Goal: Information Seeking & Learning: Learn about a topic

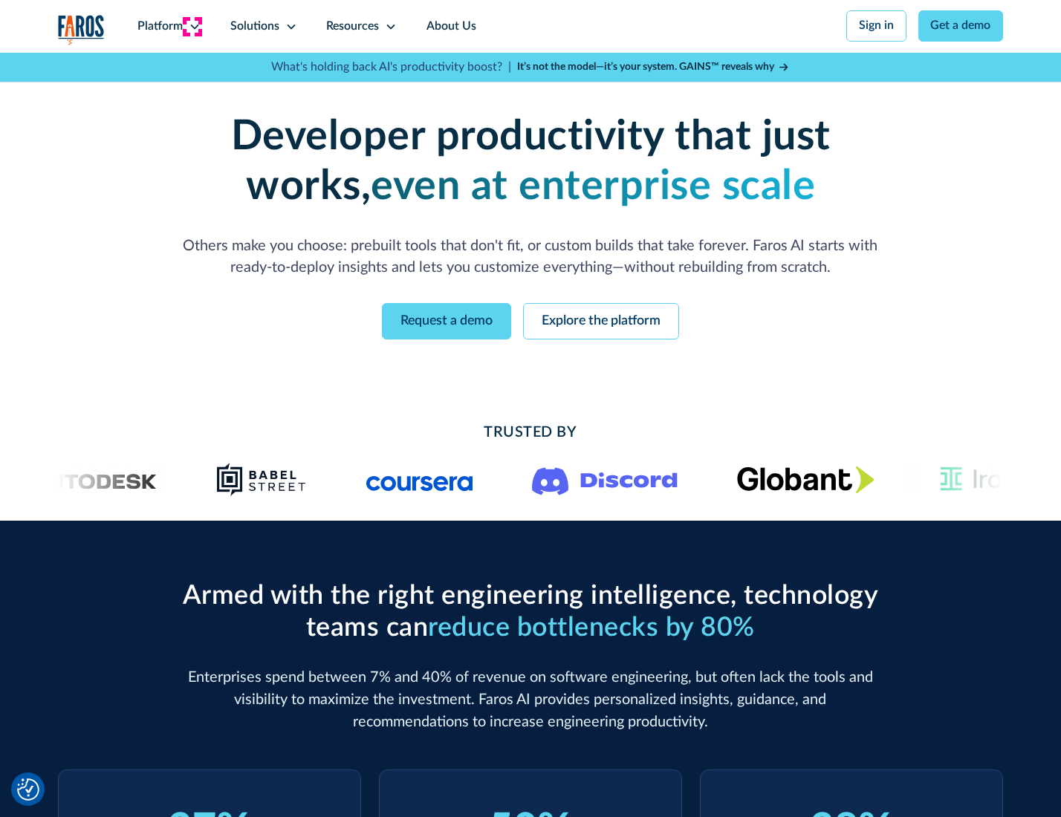
click at [192, 26] on icon at bounding box center [195, 27] width 12 height 12
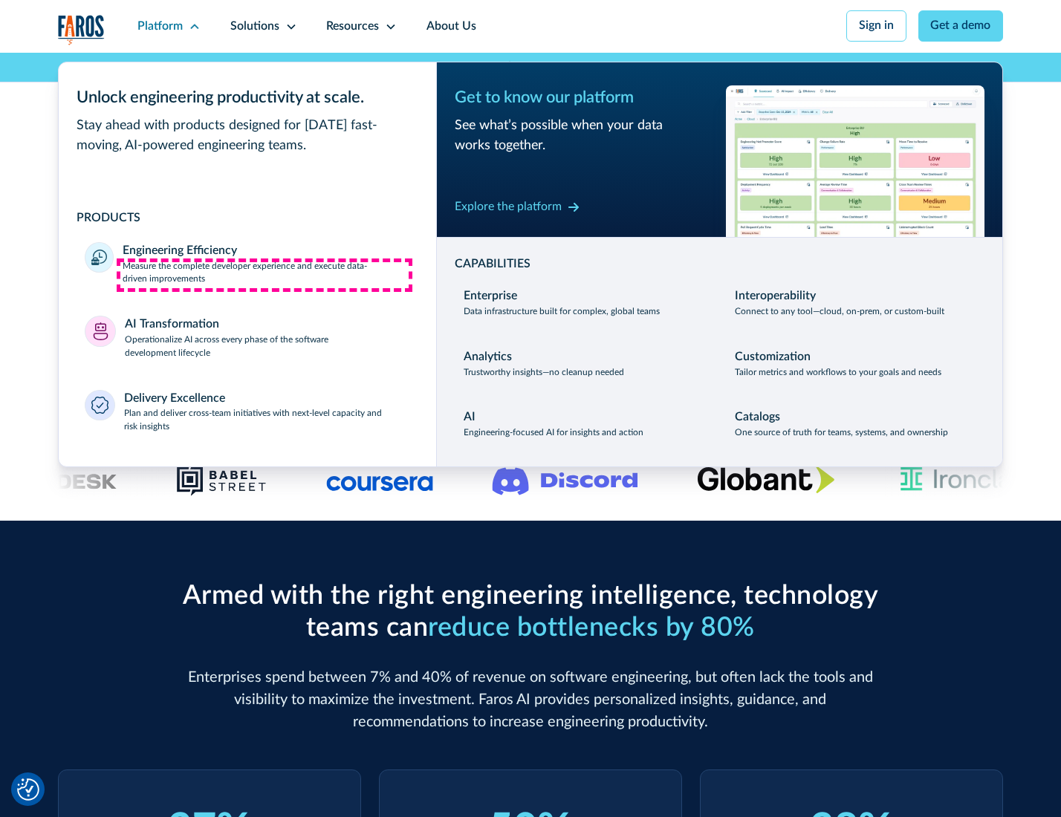
click at [264, 275] on p "Measure the complete developer experience and execute data-driven improvements" at bounding box center [266, 273] width 287 height 27
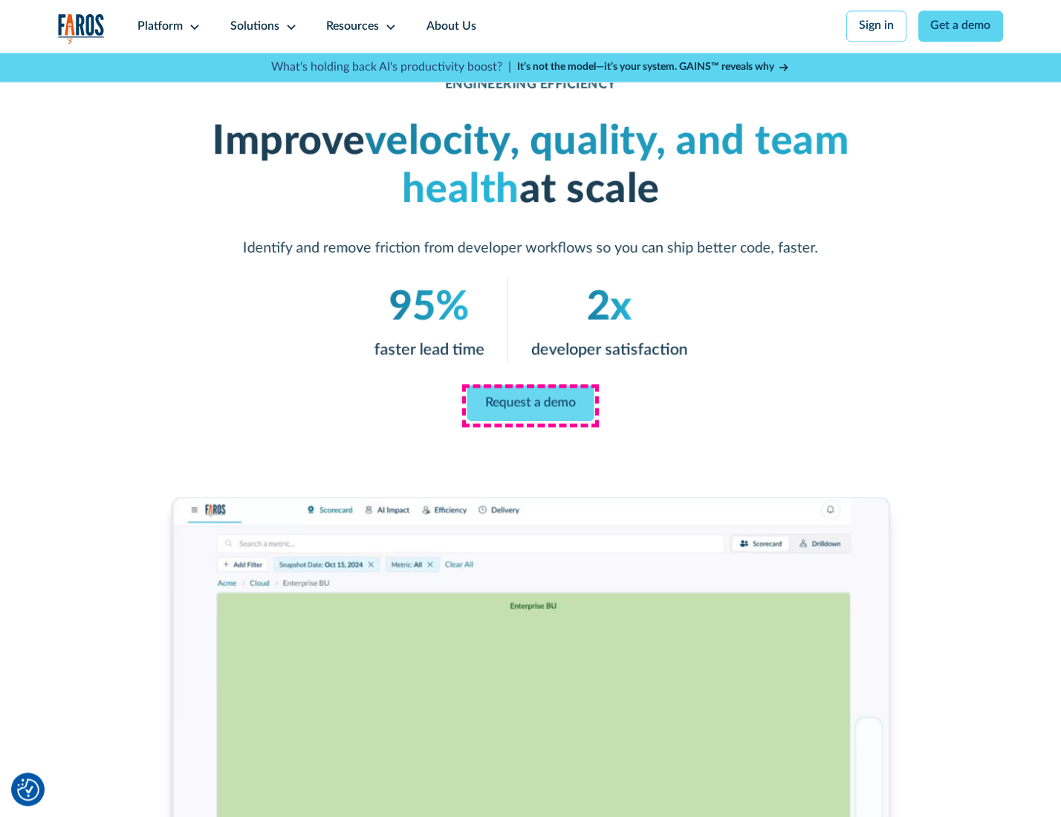
click at [530, 405] on link "Request a demo" at bounding box center [530, 404] width 127 height 36
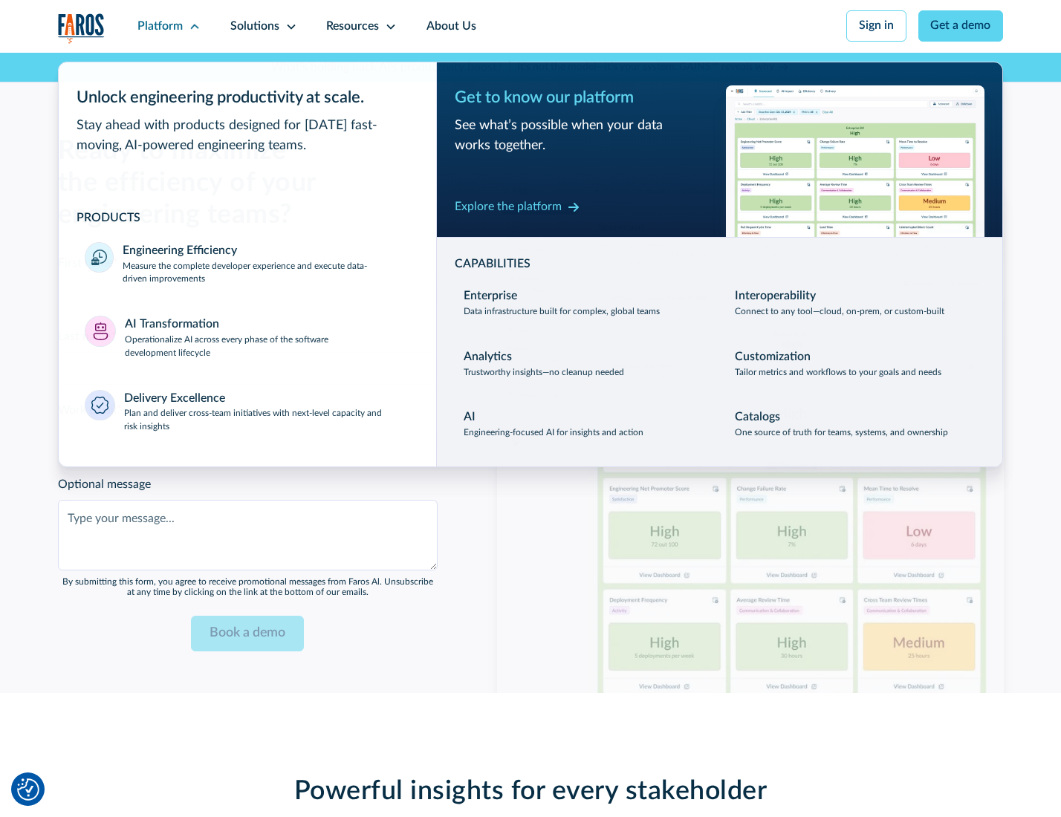
scroll to position [3233, 0]
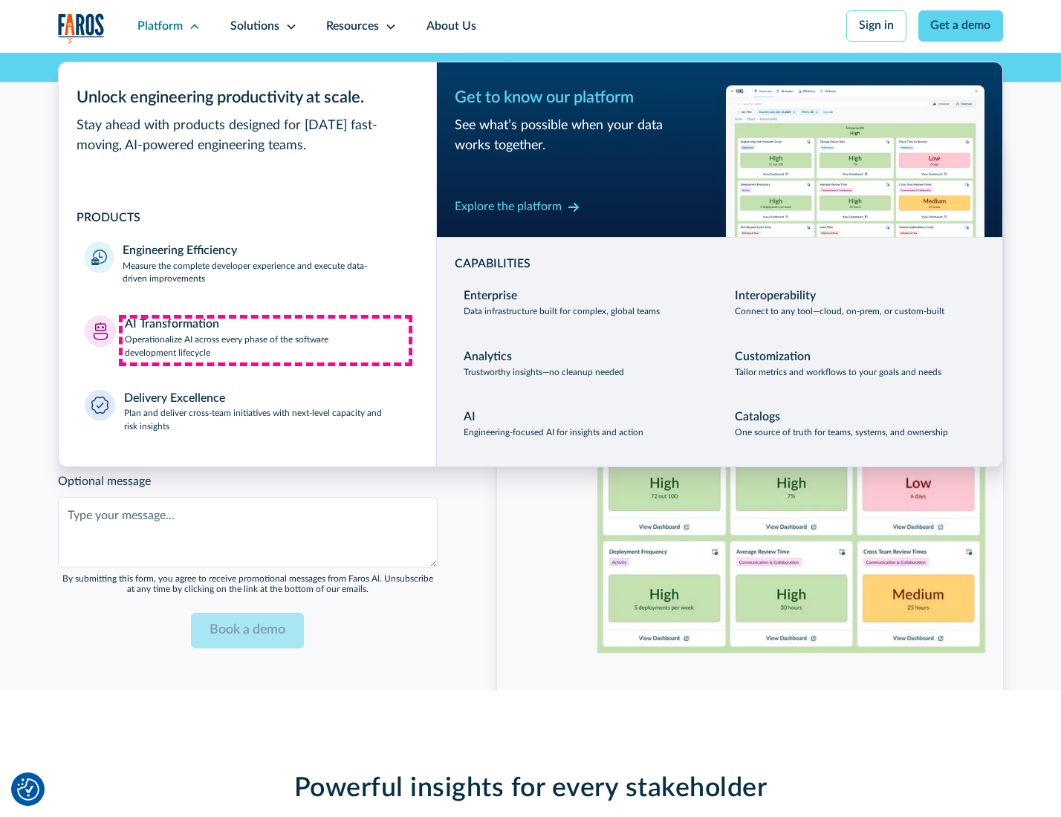
click at [265, 340] on p "Operationalize AI across every phase of the software development lifecycle" at bounding box center [267, 347] width 285 height 27
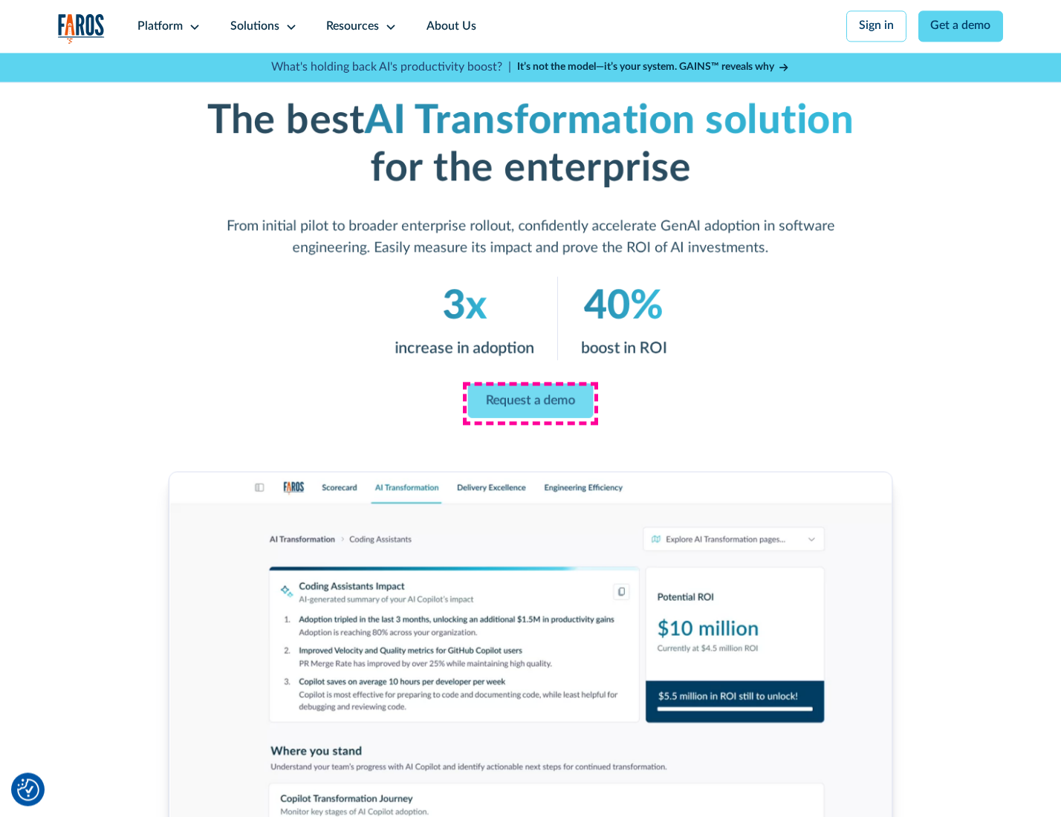
click at [530, 403] on link "Request a demo" at bounding box center [531, 400] width 126 height 35
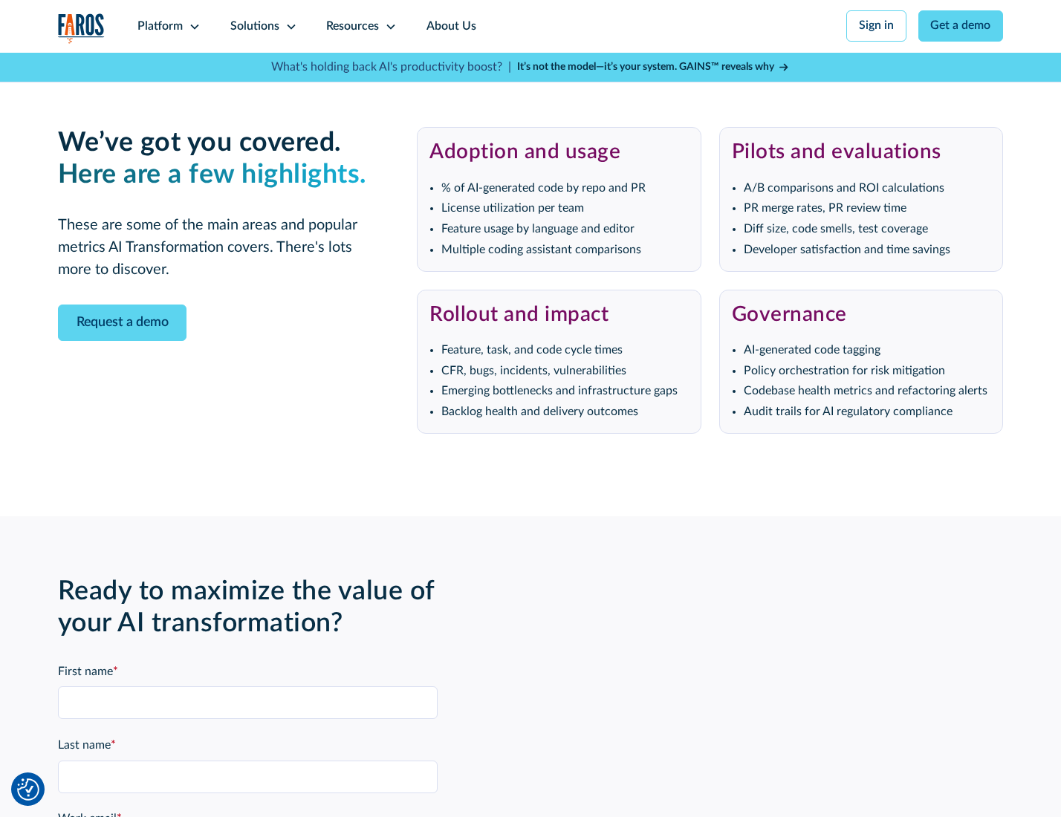
click at [166, 26] on div "Platform" at bounding box center [159, 27] width 45 height 18
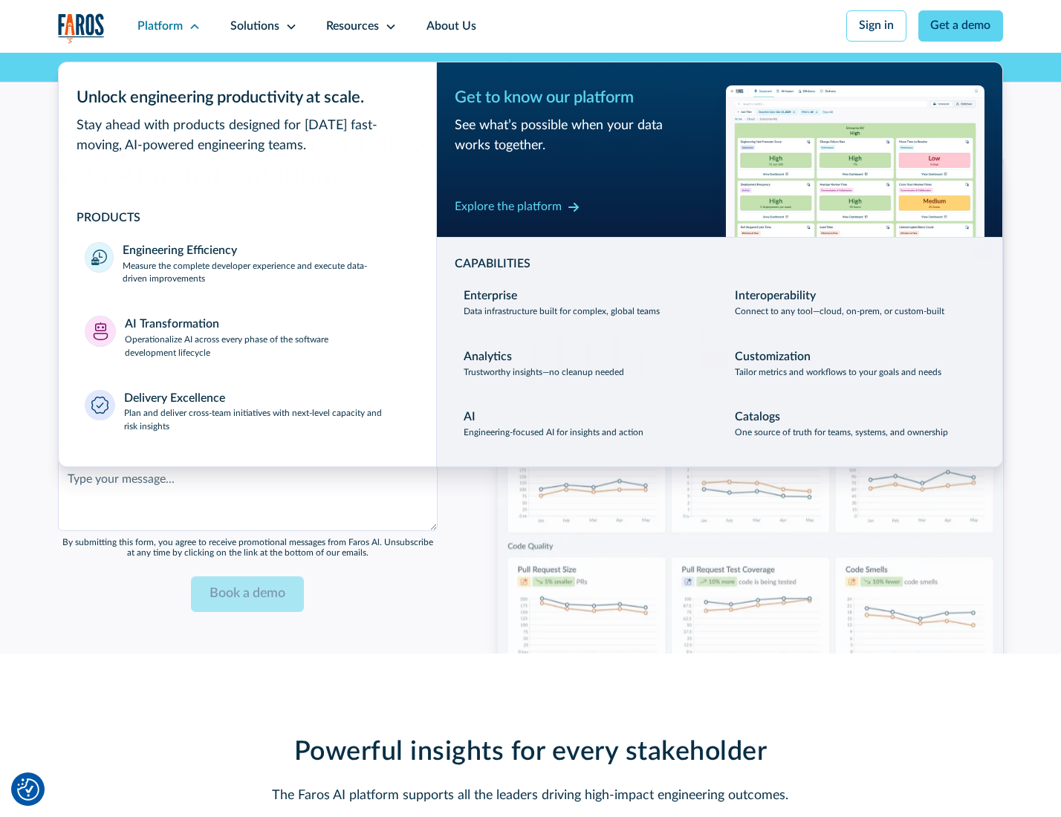
scroll to position [3592, 0]
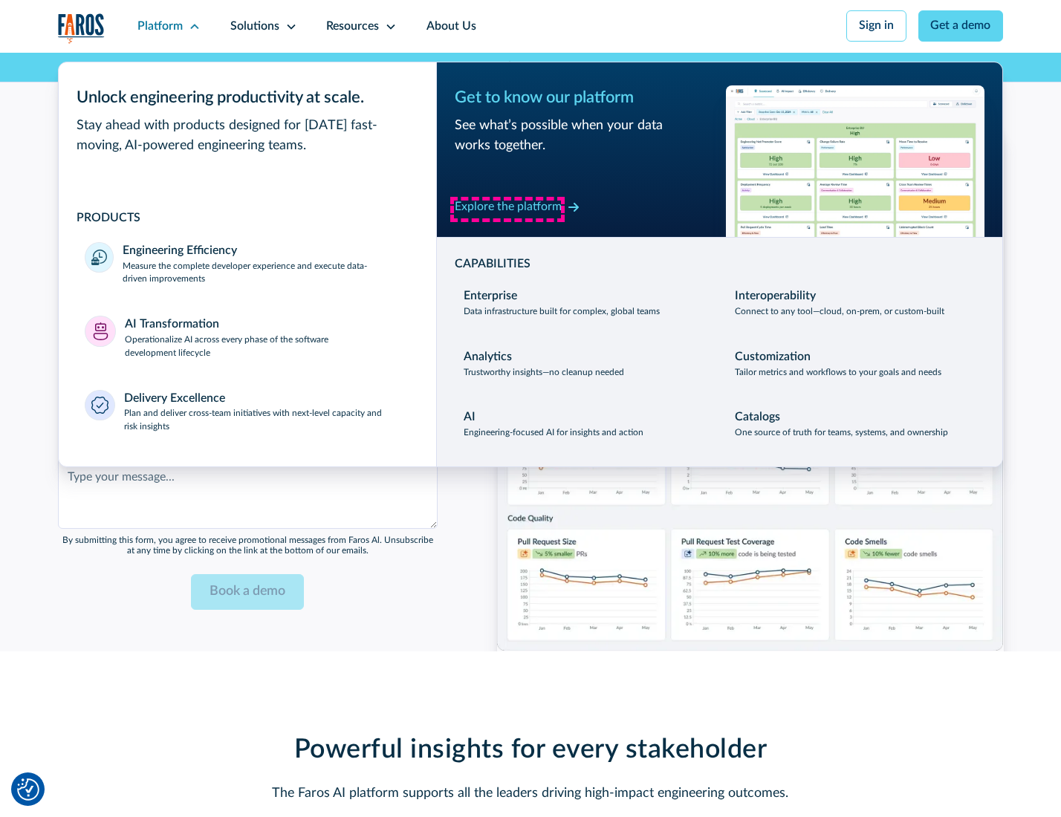
click at [507, 209] on div "Explore the platform" at bounding box center [508, 207] width 107 height 18
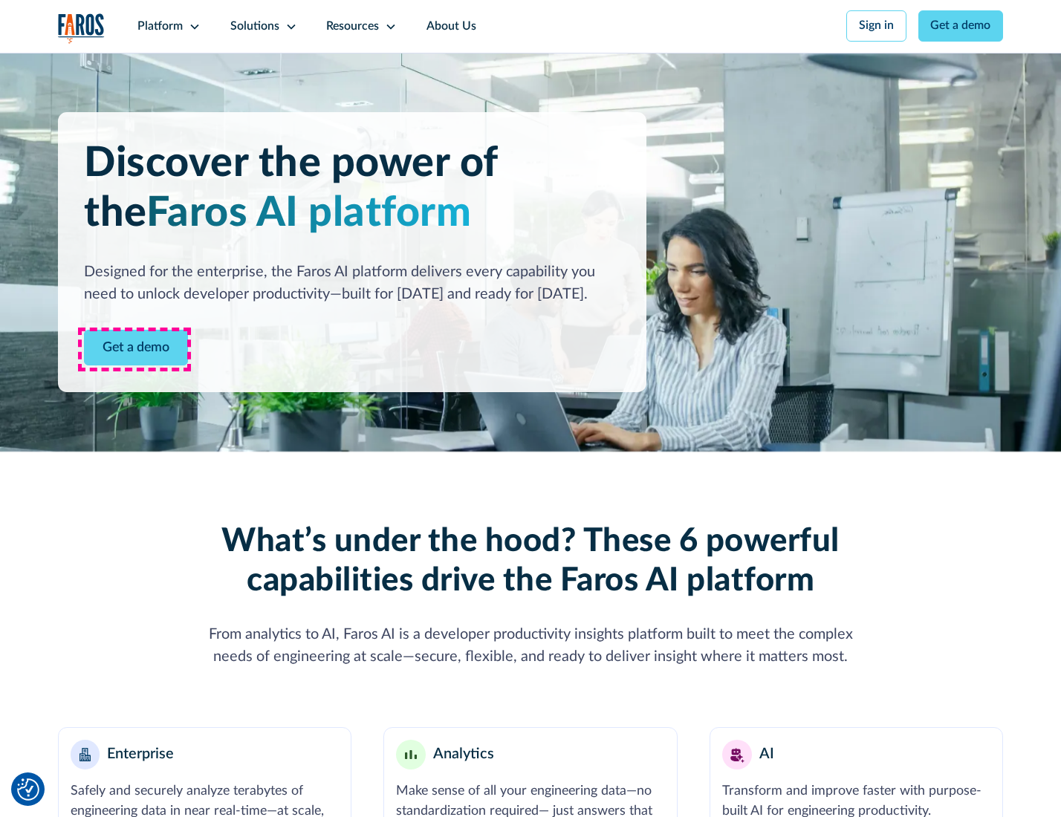
click at [134, 349] on link "Get a demo" at bounding box center [136, 348] width 104 height 36
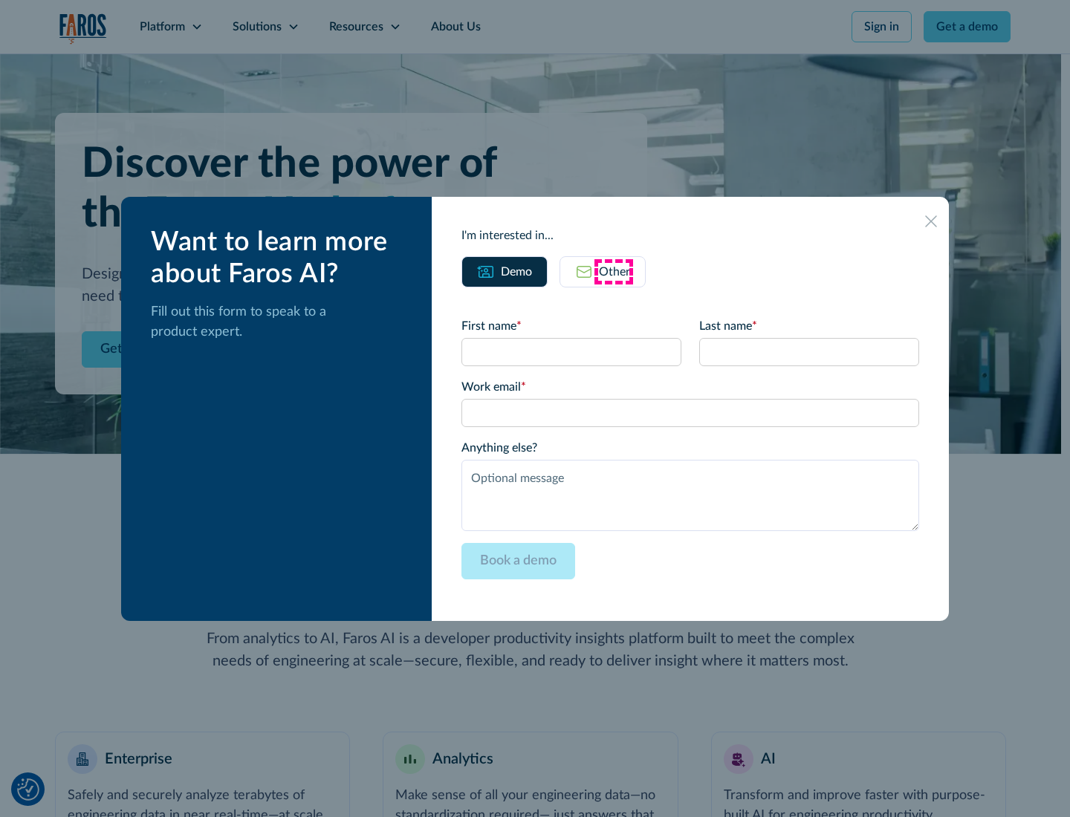
click at [614, 271] on div "Other" at bounding box center [614, 272] width 31 height 18
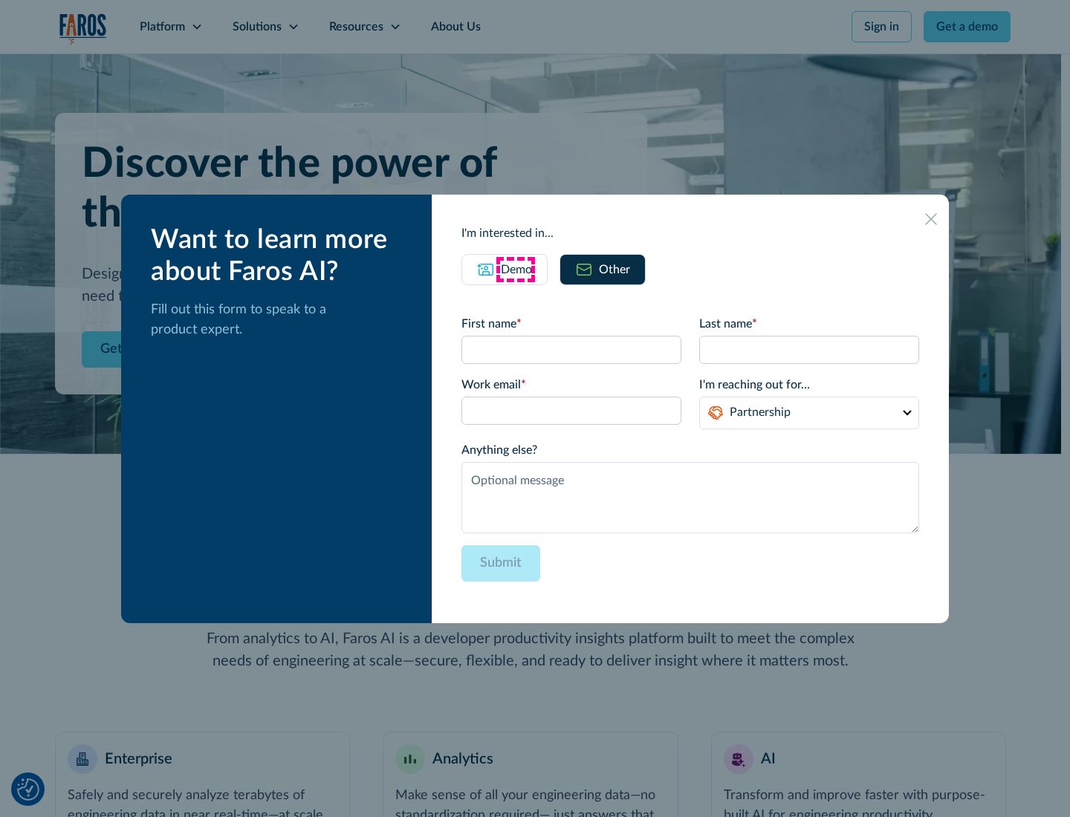
click at [515, 269] on div "Demo" at bounding box center [516, 270] width 31 height 18
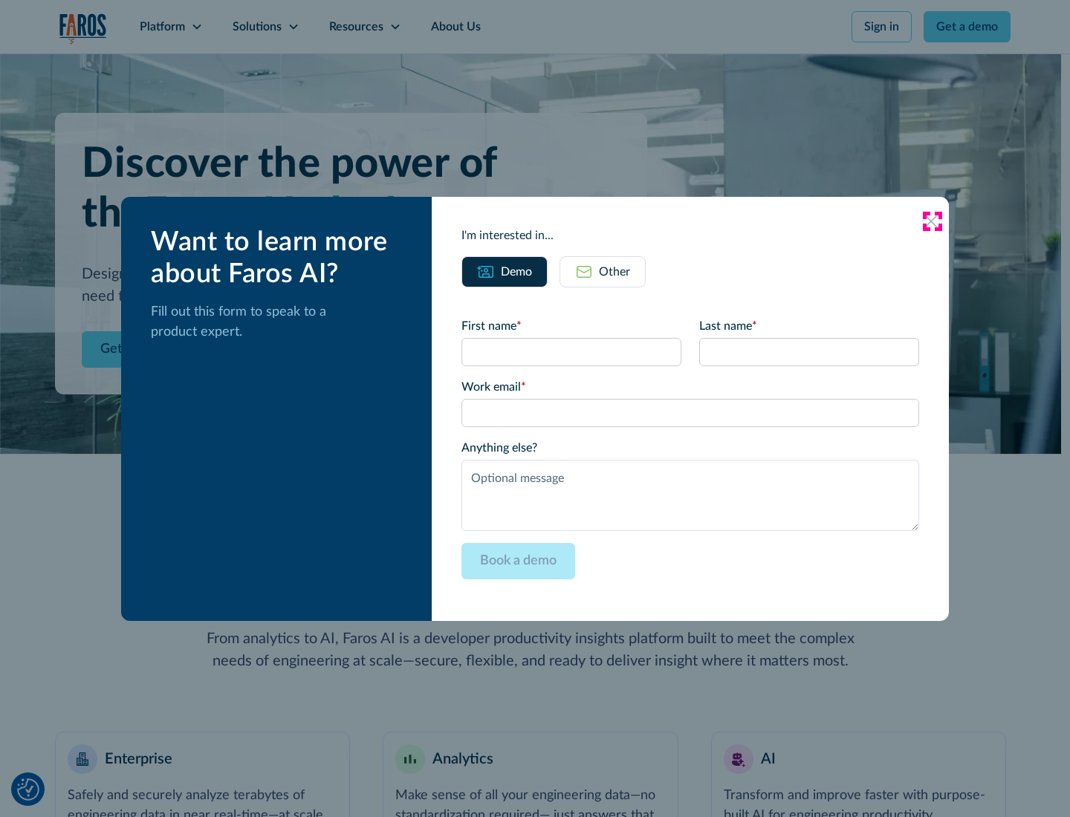
click at [931, 221] on icon at bounding box center [931, 221] width 12 height 12
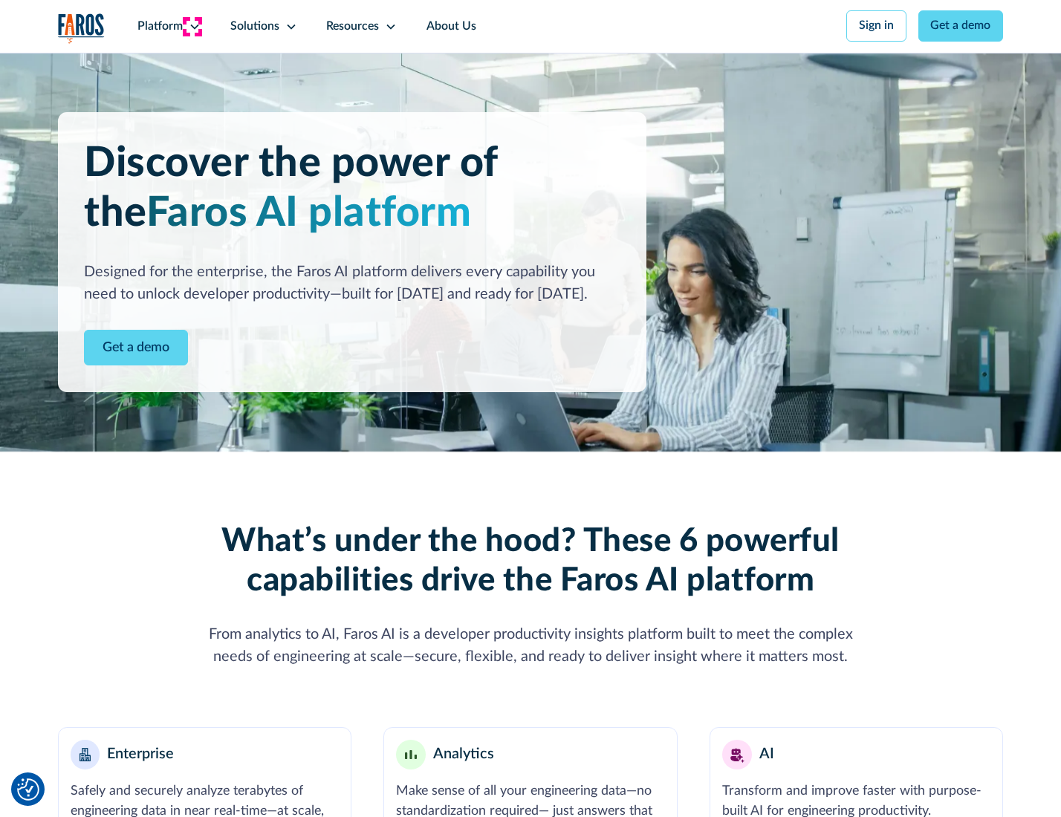
click at [192, 26] on icon at bounding box center [195, 27] width 12 height 12
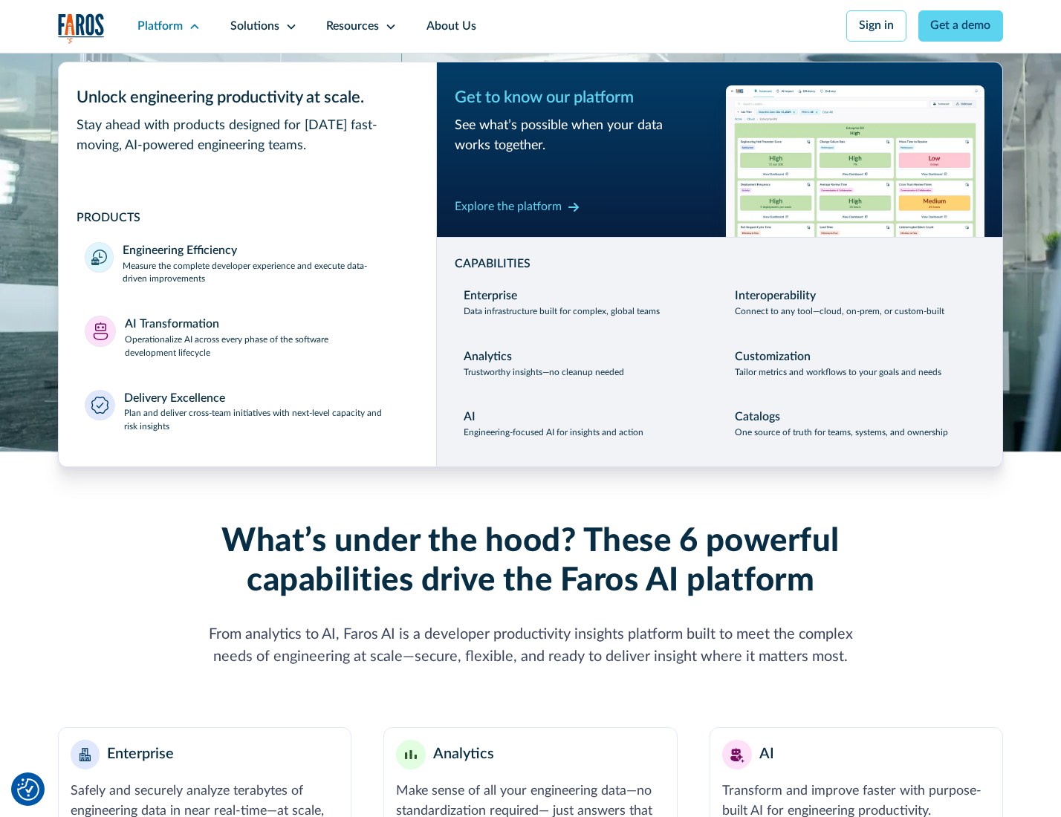
click at [265, 423] on p "Plan and deliver cross-team initiatives with next-level capacity and risk insig…" at bounding box center [267, 420] width 286 height 27
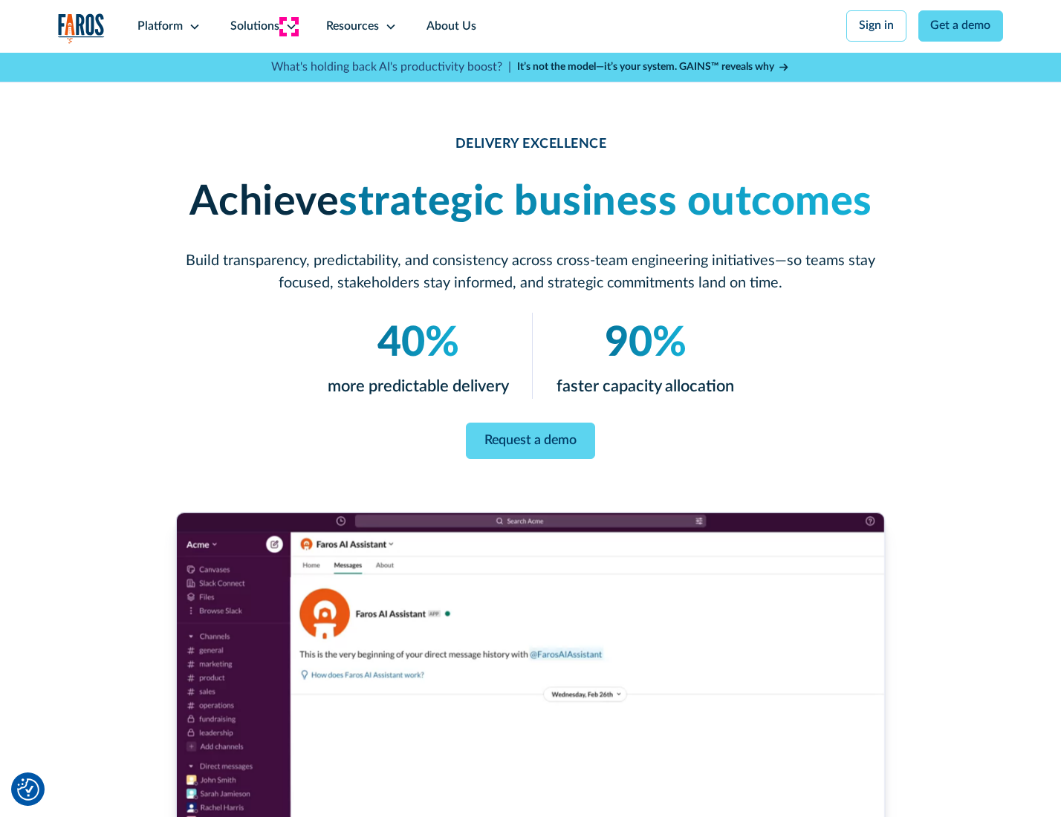
click at [288, 26] on icon at bounding box center [291, 27] width 12 height 12
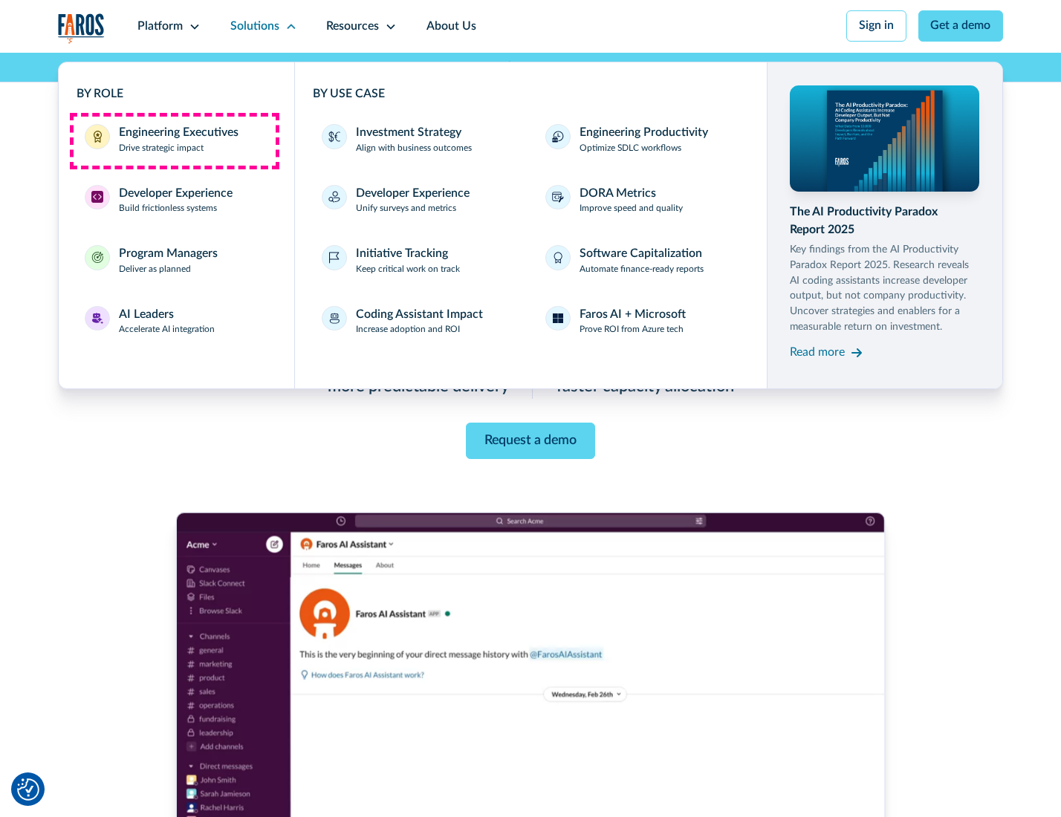
click at [174, 140] on div "Engineering Executives" at bounding box center [179, 133] width 120 height 18
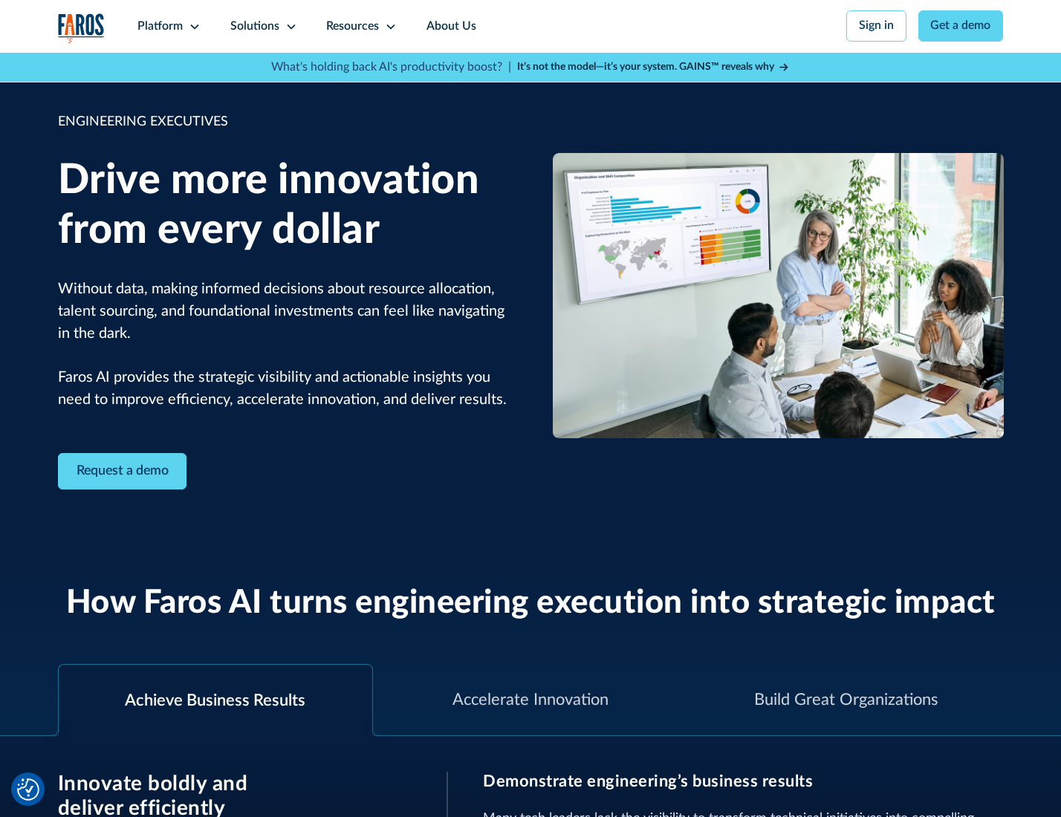
click at [288, 26] on icon at bounding box center [291, 27] width 12 height 12
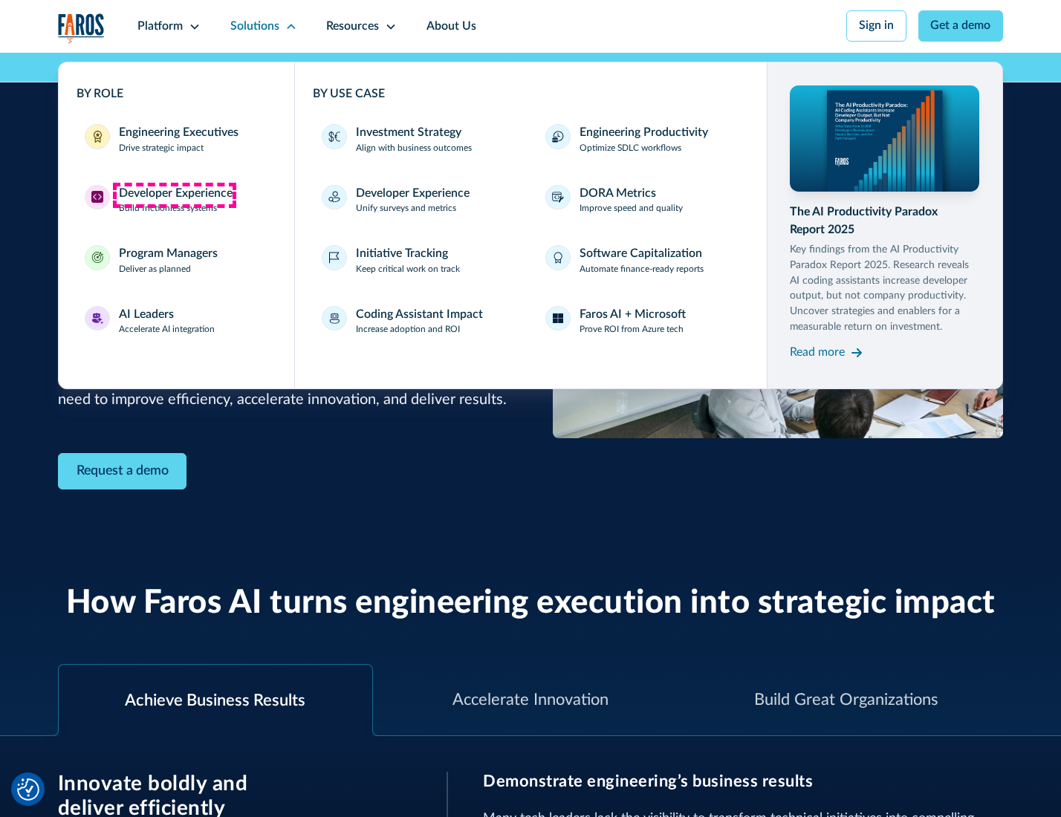
click at [174, 195] on div "Developer Experience" at bounding box center [176, 194] width 114 height 18
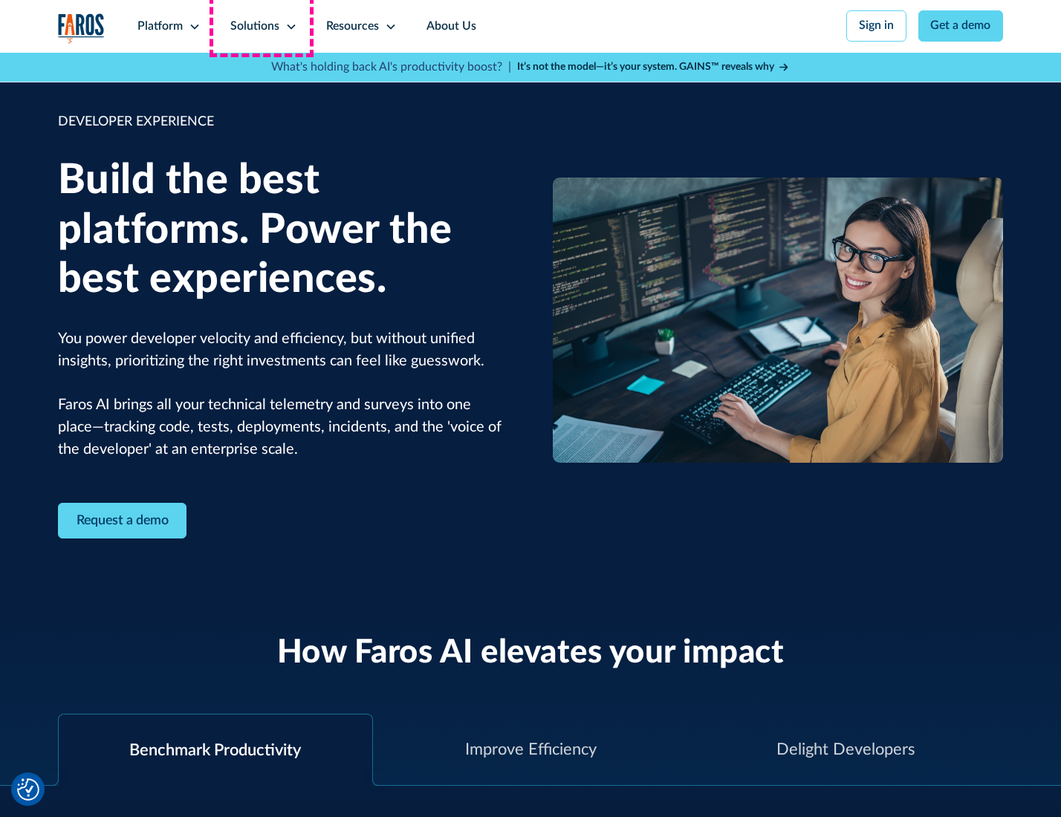
click at [261, 26] on div "Solutions" at bounding box center [254, 27] width 49 height 18
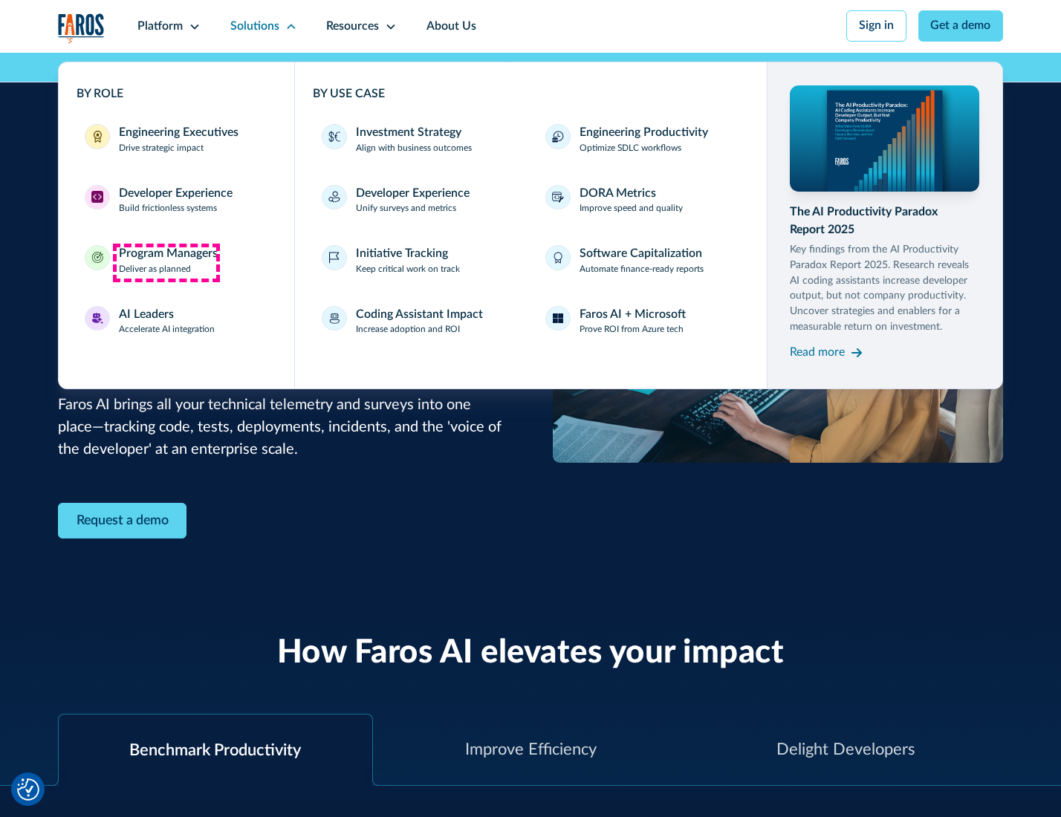
click at [166, 262] on div "Program Managers" at bounding box center [168, 254] width 99 height 18
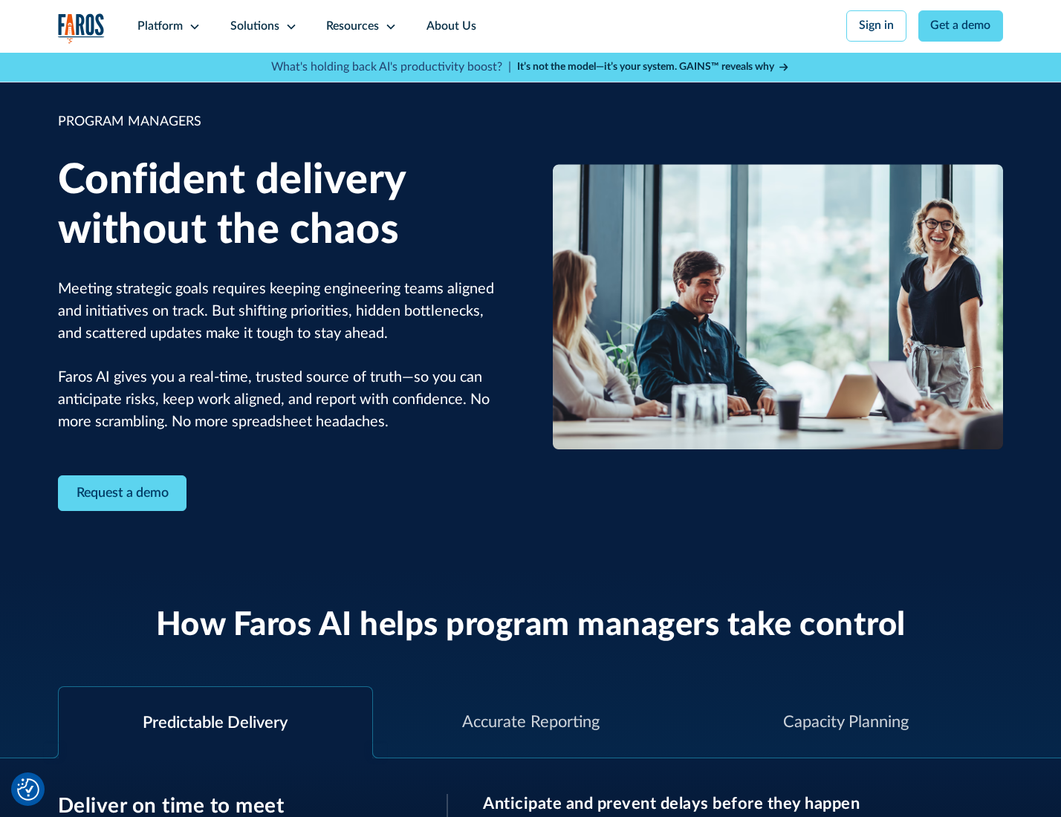
click at [288, 27] on icon at bounding box center [291, 27] width 12 height 12
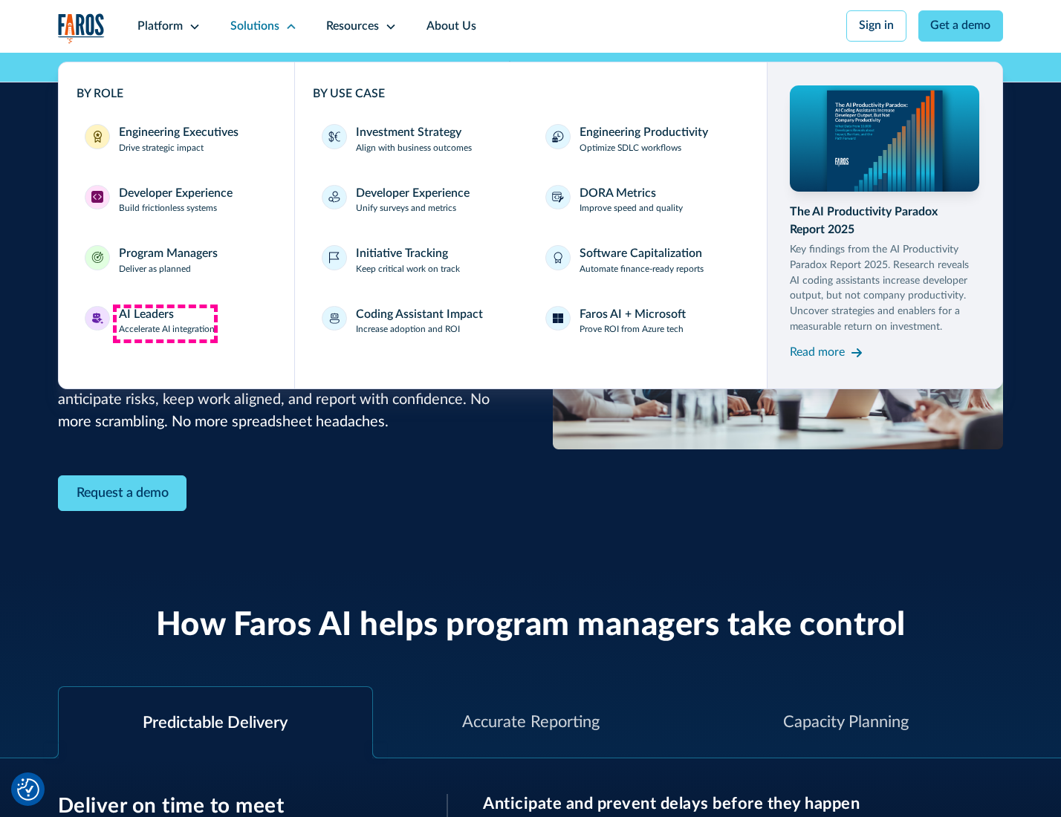
click at [165, 323] on div "AI Leaders" at bounding box center [146, 315] width 55 height 18
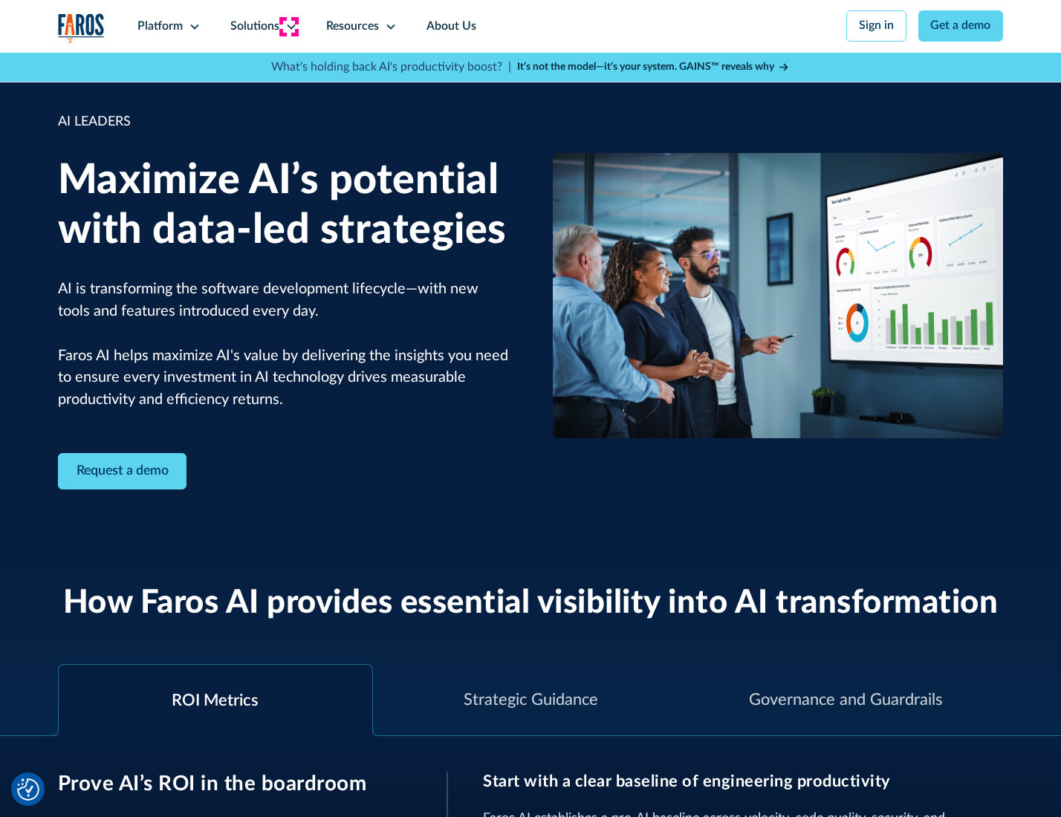
click at [288, 26] on icon at bounding box center [291, 27] width 12 height 12
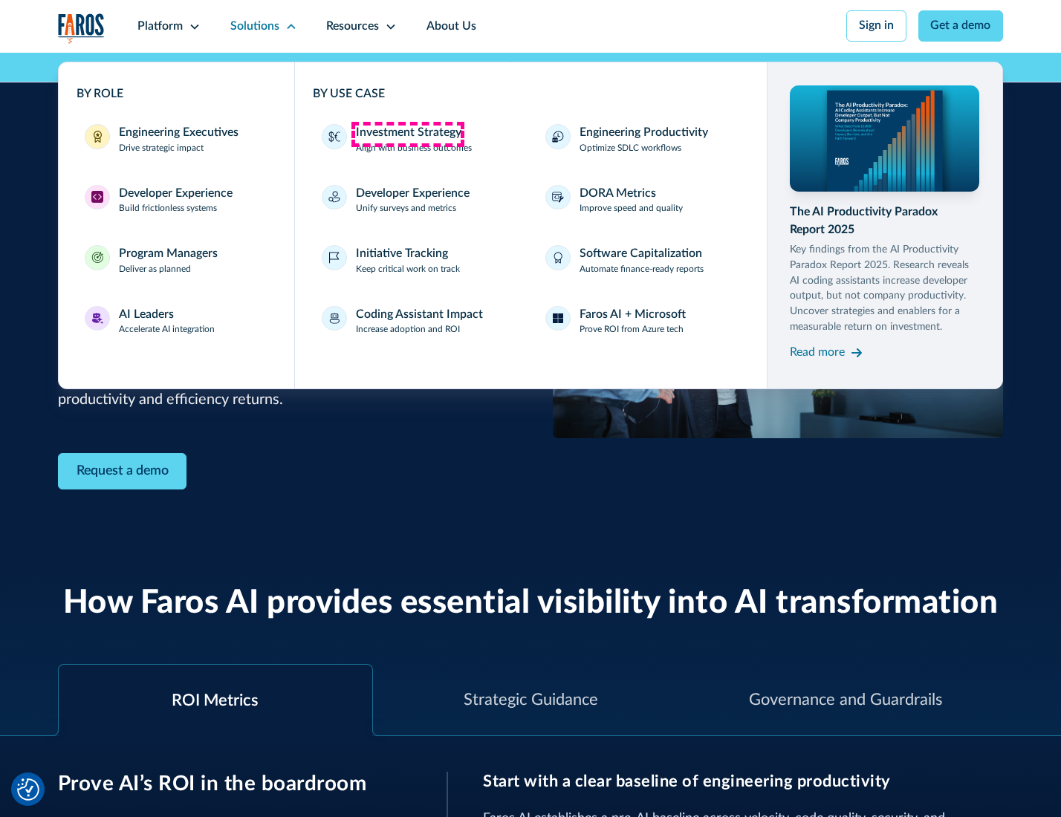
click at [407, 134] on div "Investment Strategy" at bounding box center [408, 133] width 105 height 18
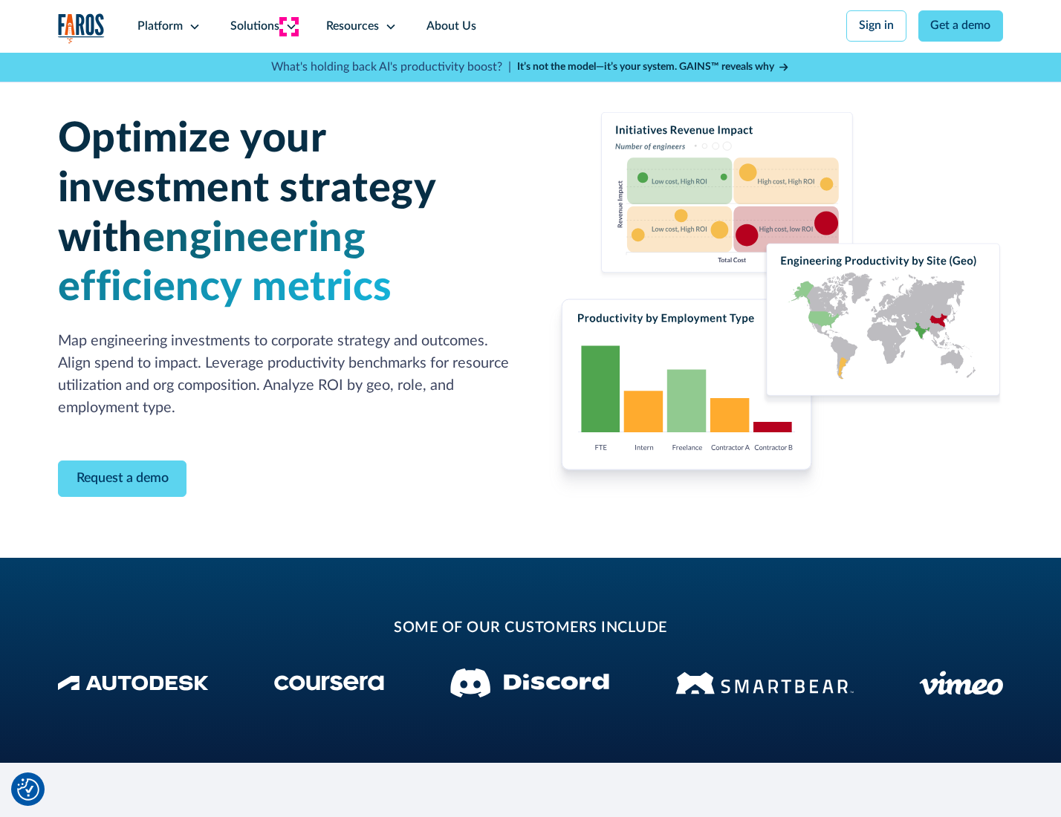
click at [288, 26] on icon at bounding box center [291, 27] width 12 height 12
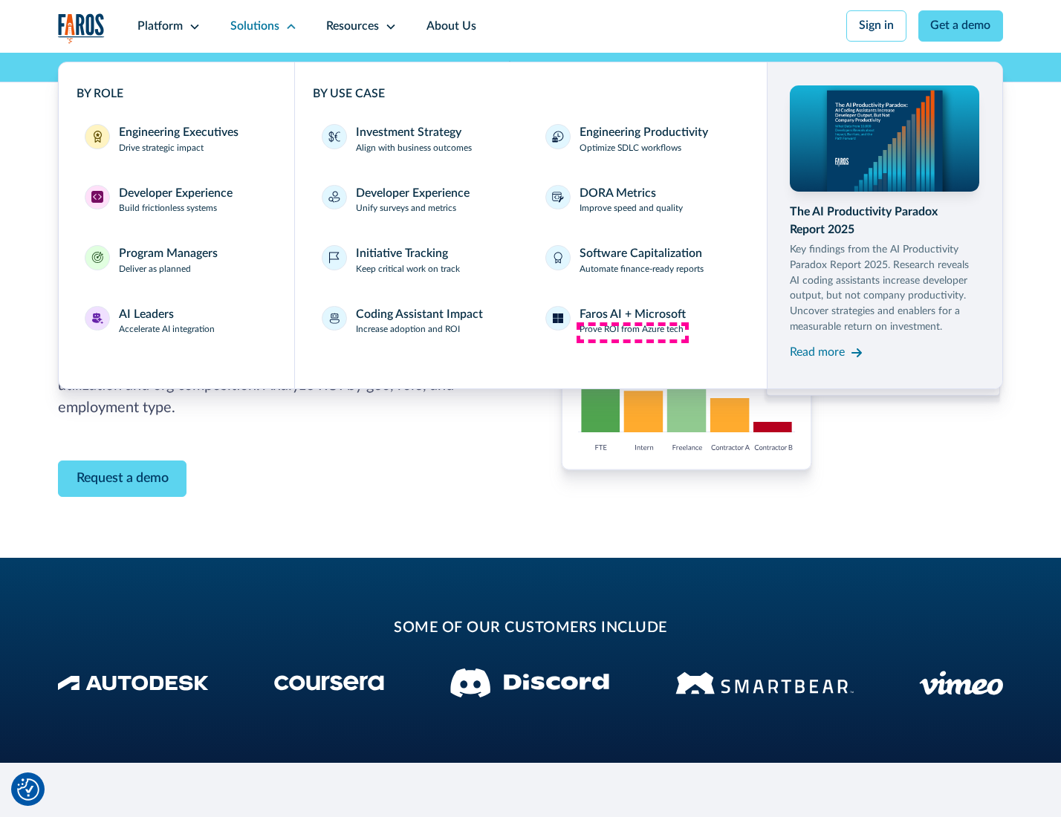
click at [632, 332] on p "Prove ROI from Azure tech" at bounding box center [631, 329] width 104 height 13
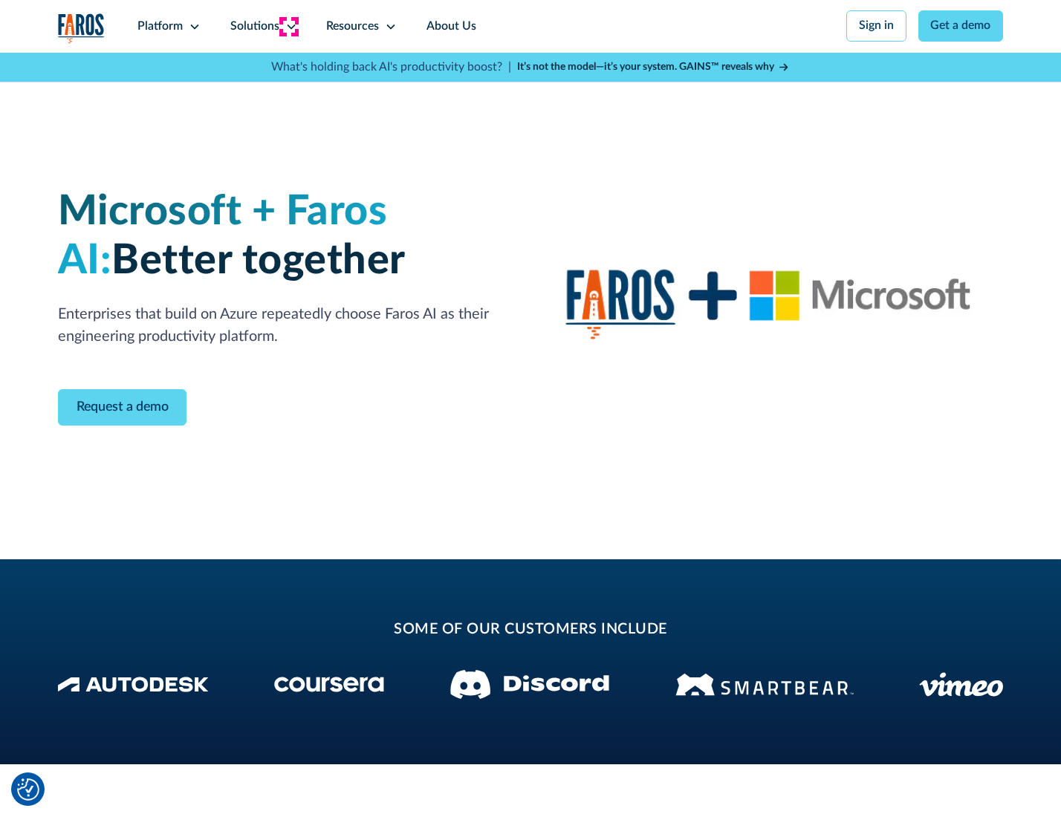
click at [288, 26] on icon at bounding box center [291, 27] width 12 height 12
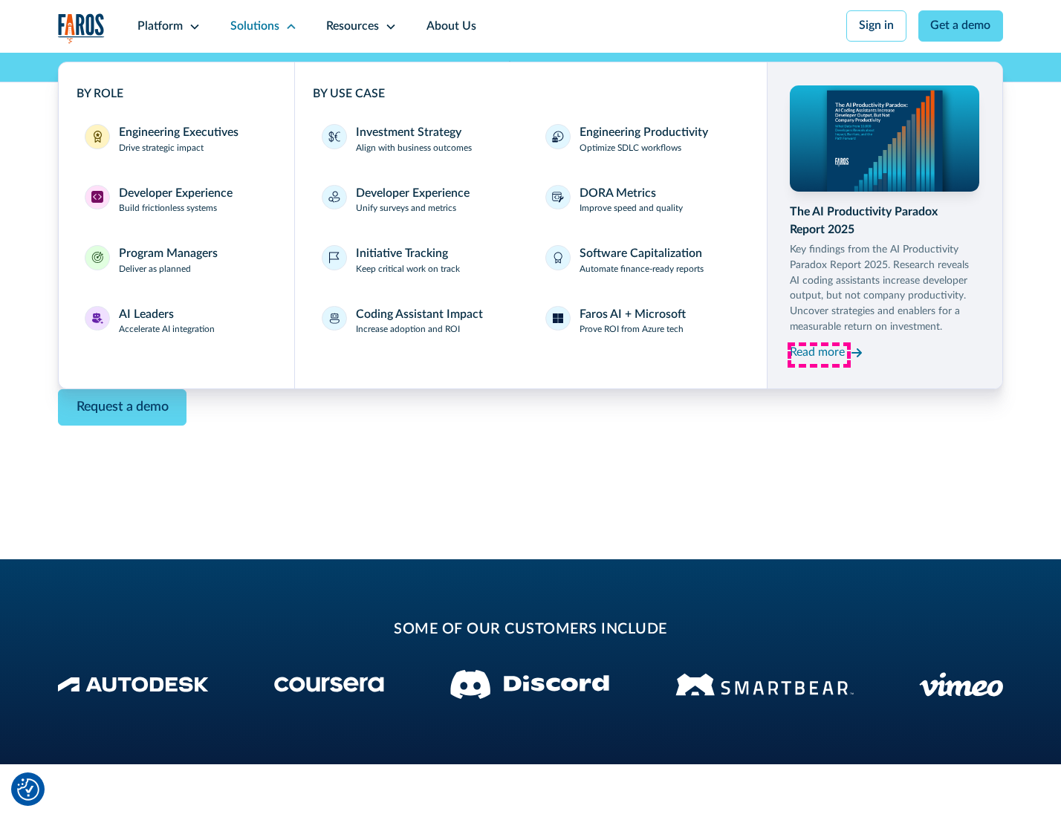
click at [819, 355] on div "Read more" at bounding box center [817, 353] width 55 height 18
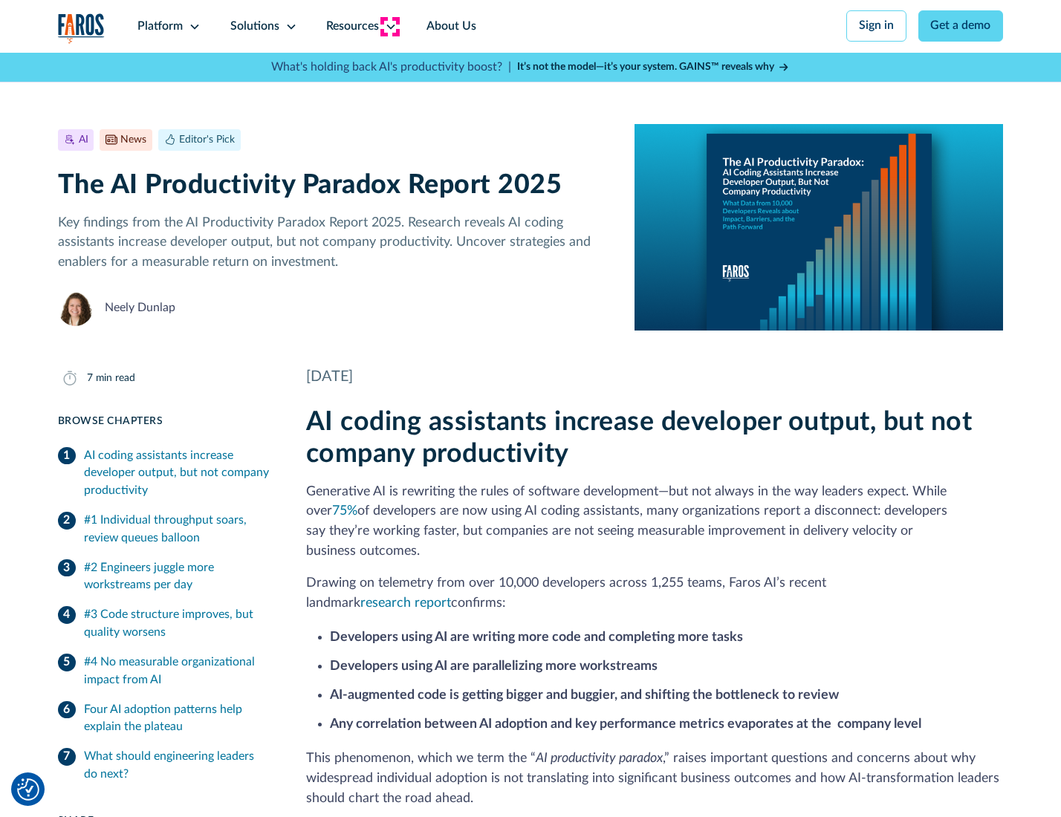
click at [389, 26] on icon at bounding box center [391, 27] width 12 height 12
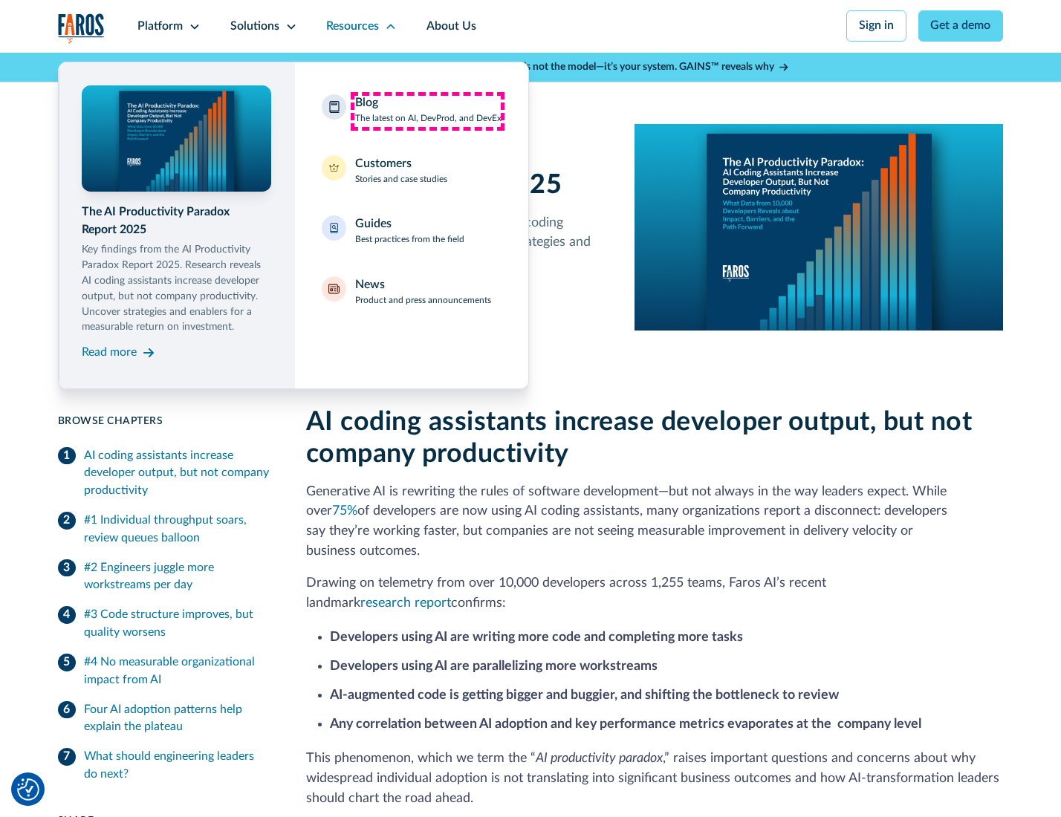
click at [427, 111] on div "Blog The latest on AI, DevProd, and DevEx" at bounding box center [428, 109] width 146 height 31
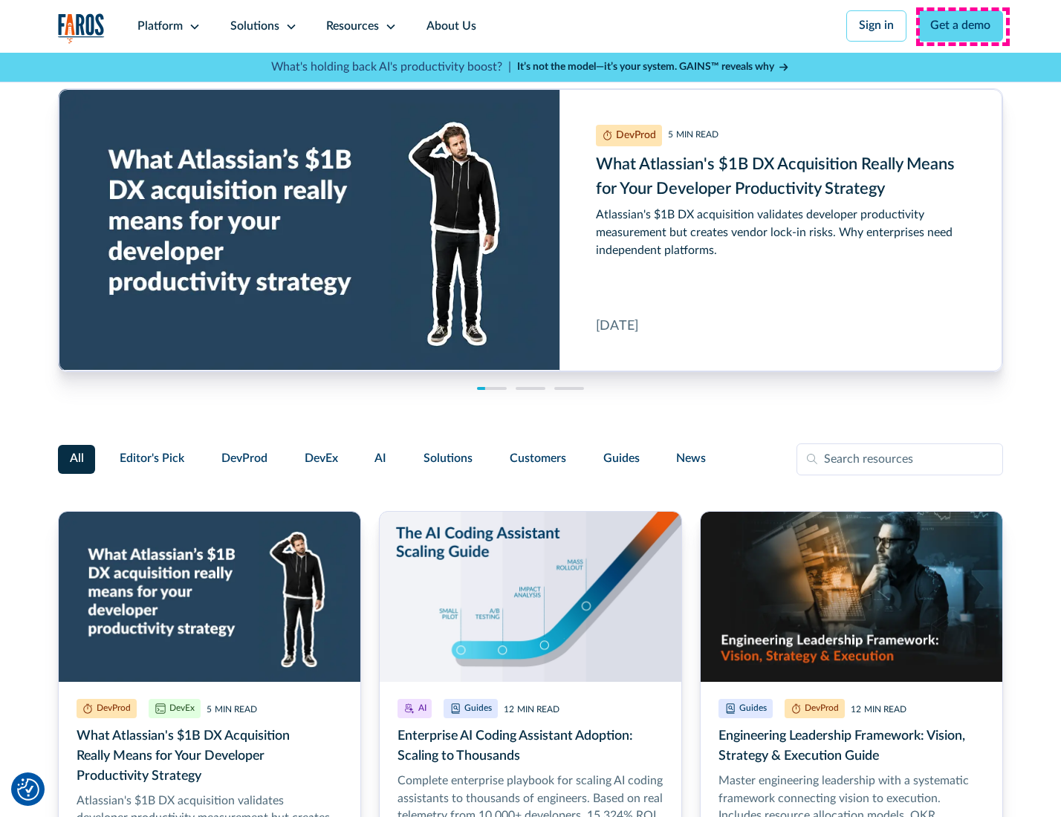
click at [962, 26] on link "Get a demo" at bounding box center [960, 25] width 85 height 31
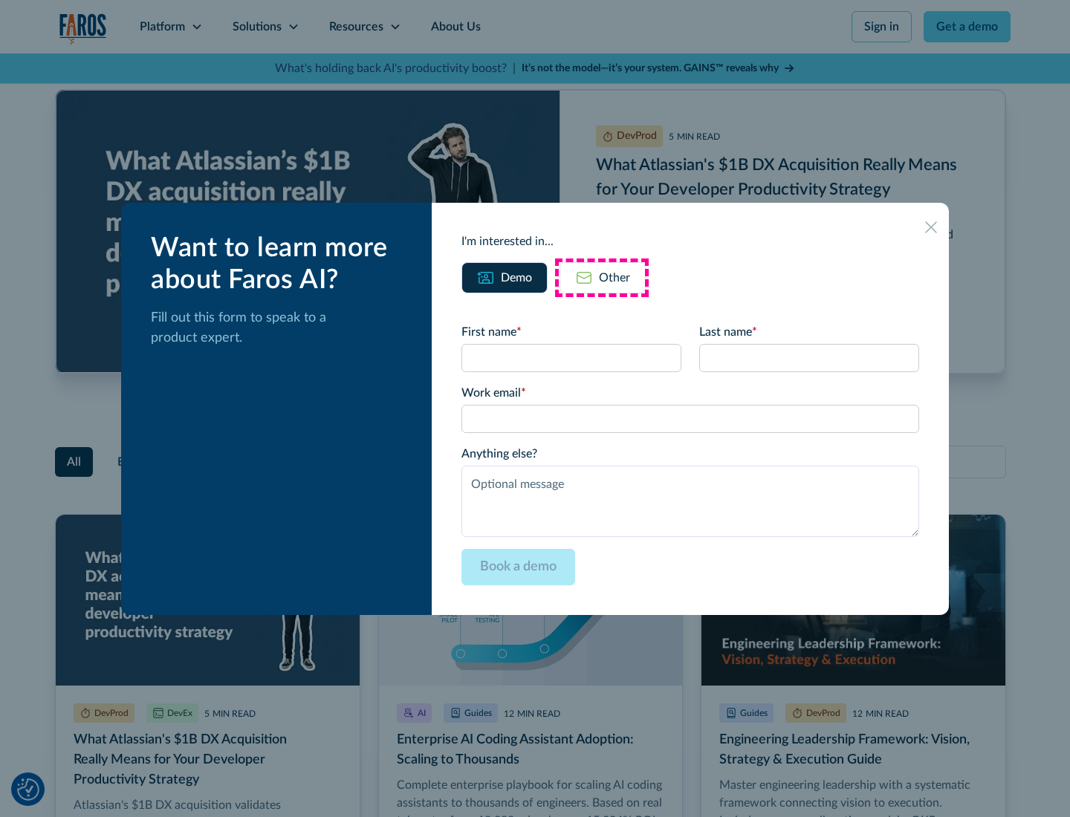
click at [602, 277] on div "Other" at bounding box center [614, 278] width 31 height 18
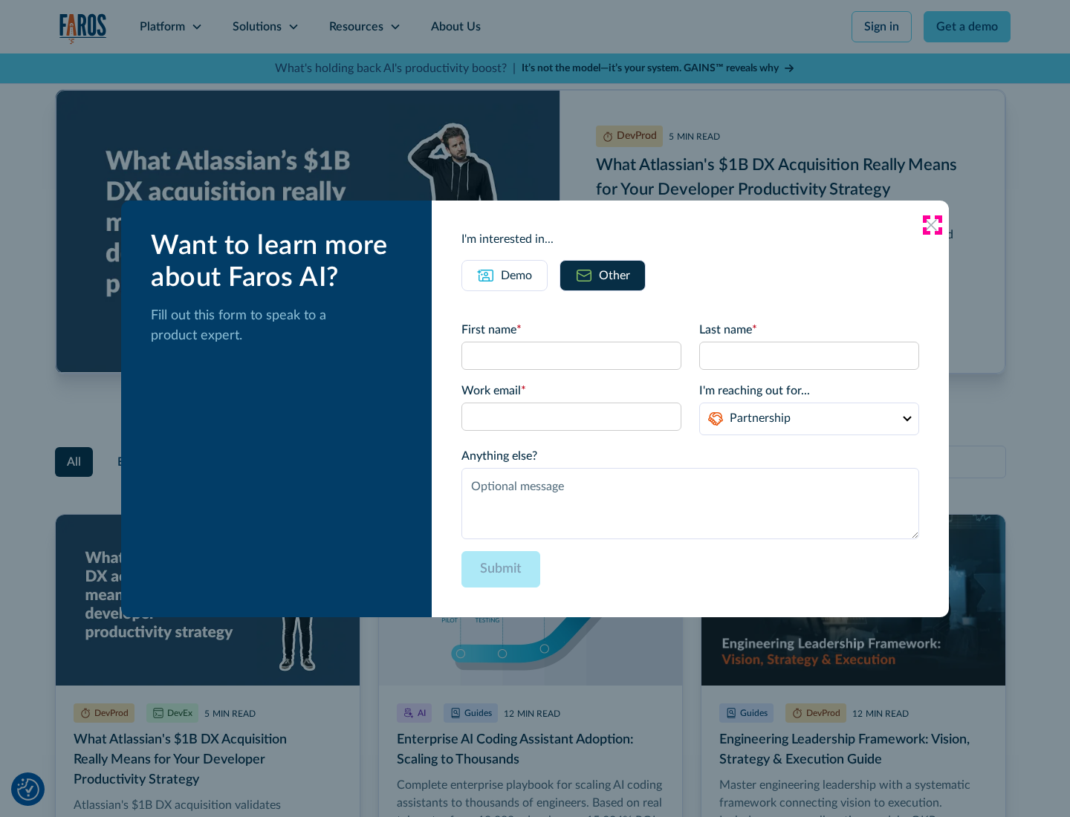
click at [931, 224] on icon at bounding box center [931, 225] width 12 height 12
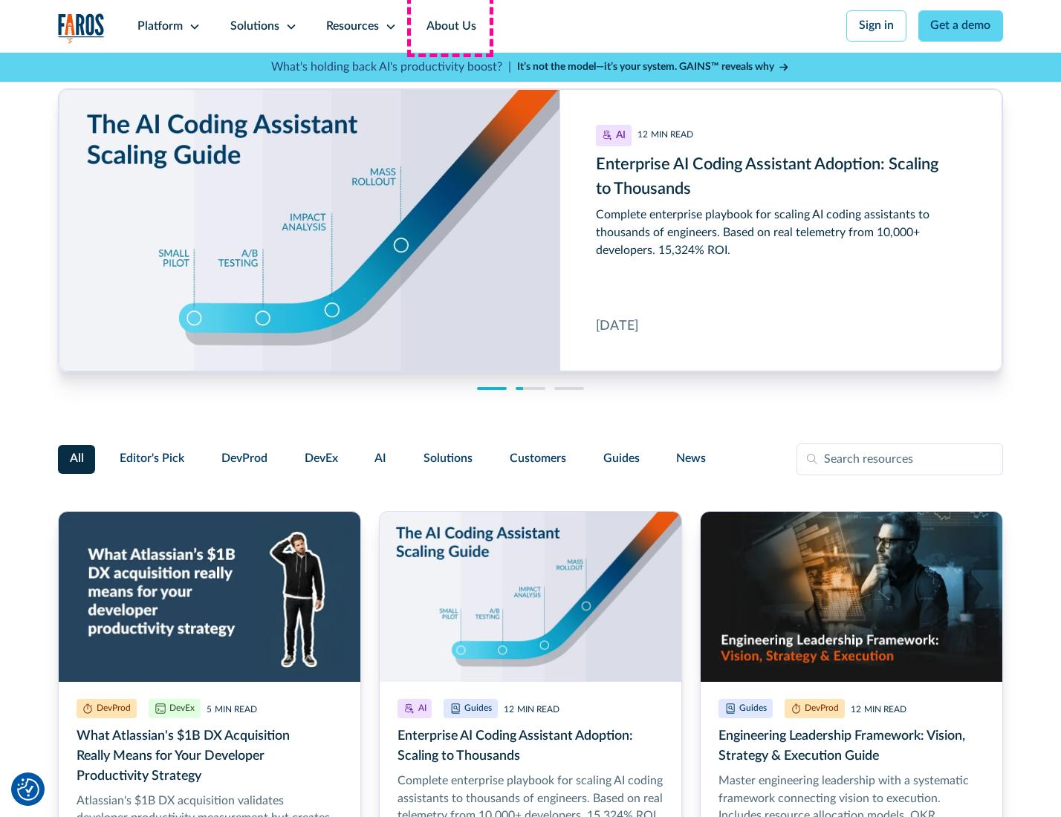
click at [449, 26] on link "About Us" at bounding box center [451, 26] width 79 height 53
